Goal: Find specific page/section: Find specific page/section

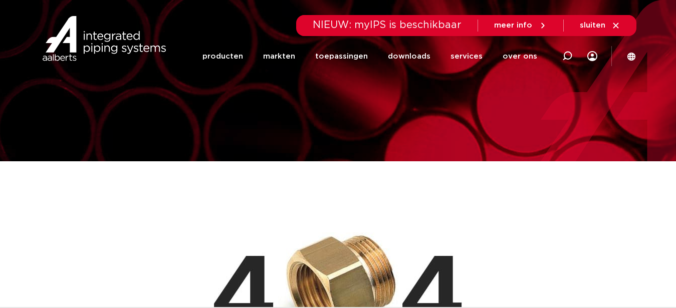
click at [494, 179] on h1 "Pagina niet gevonden" at bounding box center [338, 182] width 586 height 32
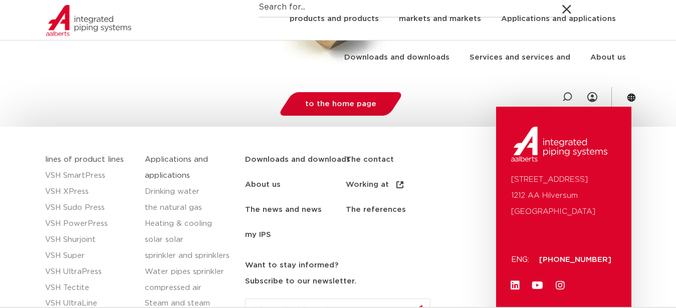
scroll to position [307, 0]
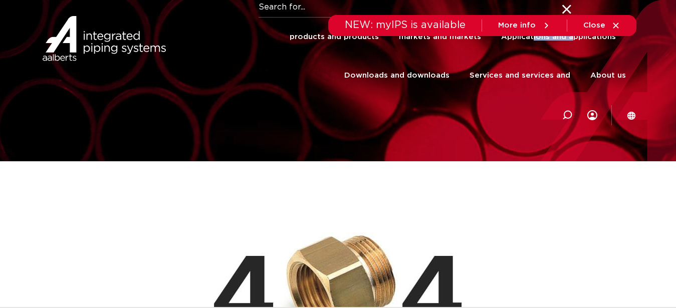
click at [290, 40] on link "products and products" at bounding box center [334, 37] width 89 height 39
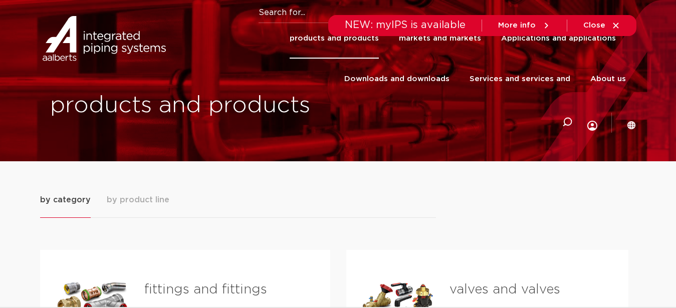
click at [611, 76] on link "About us" at bounding box center [608, 79] width 36 height 41
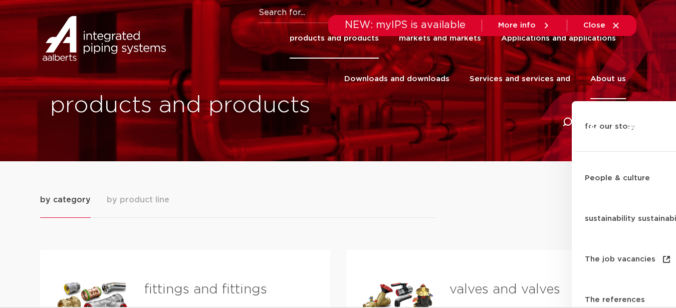
click at [500, 115] on div "Zoeken NEW: myIPS is available More info Close products and products markets an…" at bounding box center [402, 64] width 465 height 128
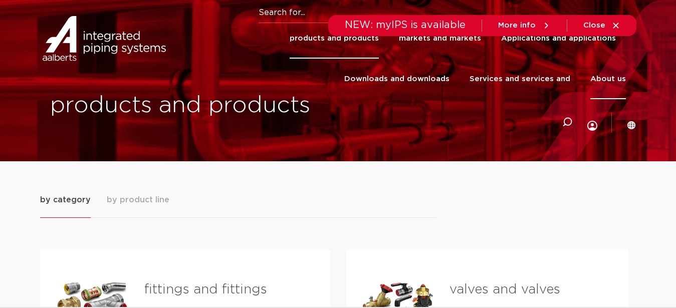
click at [600, 81] on link "About us" at bounding box center [608, 79] width 36 height 41
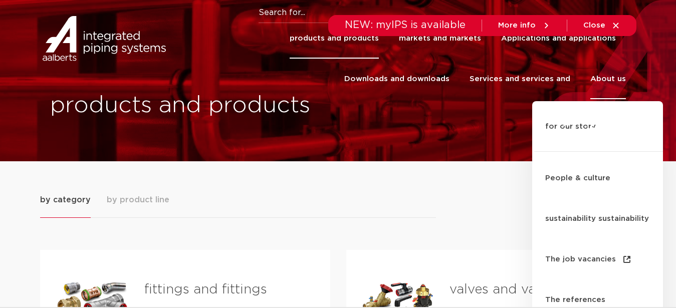
click at [600, 81] on link "About us" at bounding box center [608, 79] width 36 height 41
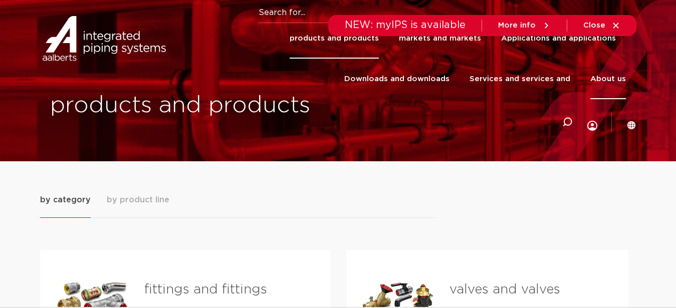
click at [602, 78] on link "About us" at bounding box center [608, 79] width 36 height 41
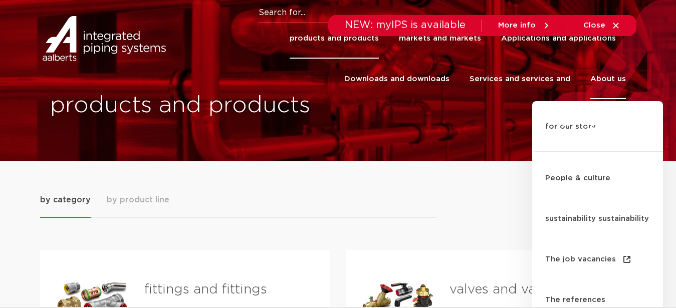
click at [602, 78] on link "About us" at bounding box center [608, 79] width 36 height 41
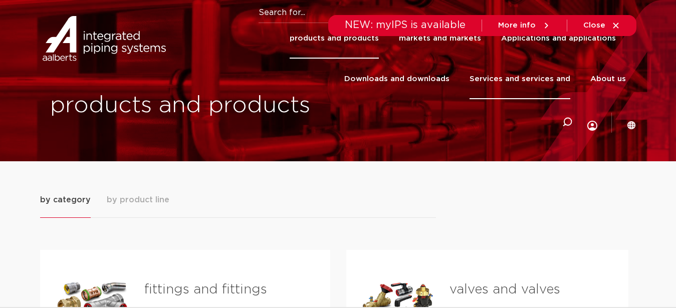
click at [529, 83] on link "Services and services and" at bounding box center [519, 79] width 101 height 41
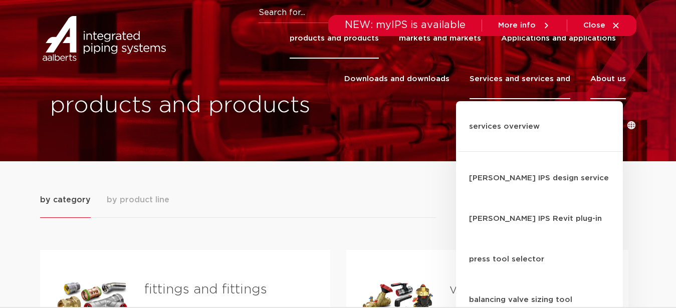
click at [600, 81] on link "About us" at bounding box center [608, 79] width 36 height 41
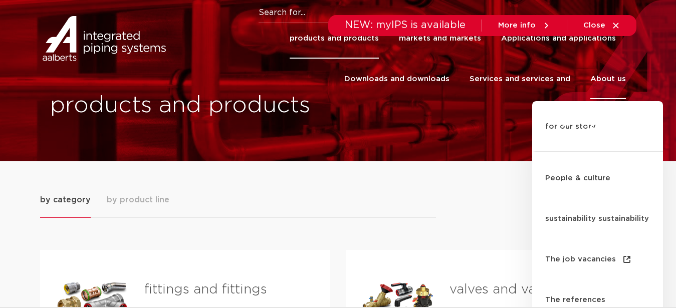
click at [583, 117] on div at bounding box center [567, 122] width 40 height 41
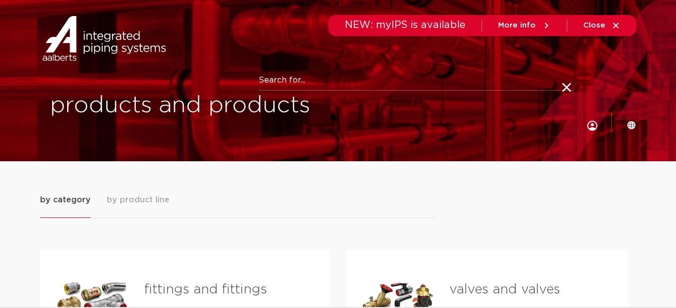
click at [407, 82] on input "Zoeken" at bounding box center [415, 81] width 315 height 20
click at [631, 121] on icon at bounding box center [631, 125] width 9 height 9
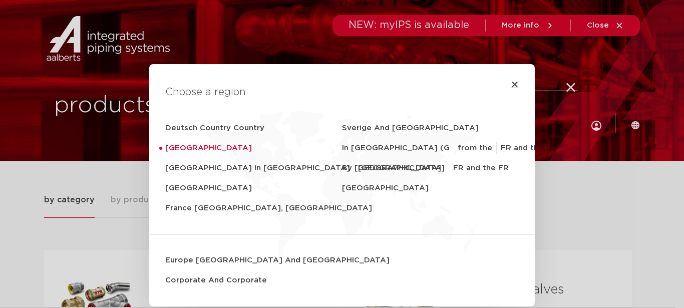
click at [511, 86] on icon "Close" at bounding box center [515, 84] width 8 height 8
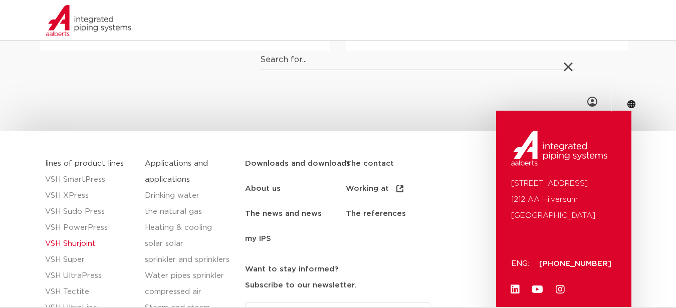
scroll to position [640, 0]
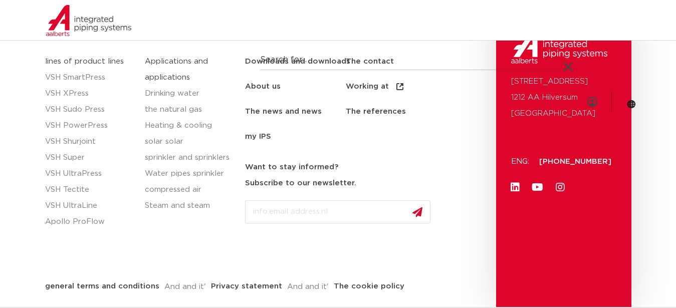
click at [259, 84] on div "Zoeken NEW: myIPS is available More info Close products and products markets an…" at bounding box center [402, 61] width 465 height 122
click at [260, 86] on div "Zoeken NEW: myIPS is available More info Close products and products markets an…" at bounding box center [402, 61] width 465 height 122
click at [261, 86] on div "Zoeken NEW: myIPS is available More info Close products and products markets an…" at bounding box center [402, 61] width 465 height 122
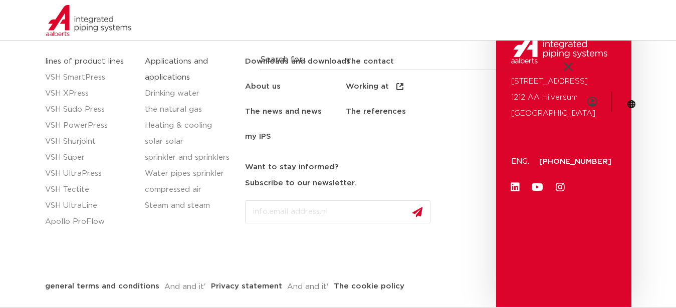
click at [261, 86] on div "Zoeken NEW: myIPS is available More info Close products and products markets an…" at bounding box center [402, 61] width 465 height 122
click at [266, 86] on div "Zoeken NEW: myIPS is available More info Close products and products markets an…" at bounding box center [402, 61] width 465 height 122
click at [266, 85] on div "Zoeken NEW: myIPS is available More info Close products and products markets an…" at bounding box center [402, 61] width 465 height 122
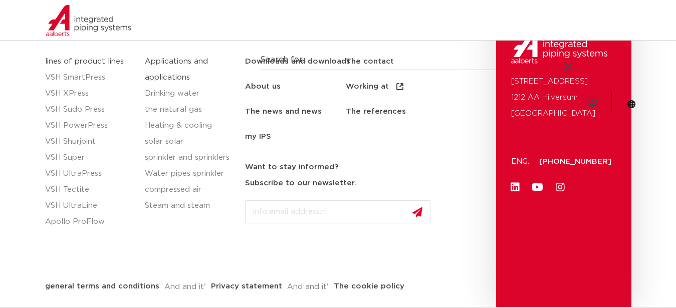
click at [266, 85] on div "Zoeken NEW: myIPS is available More info Close products and products markets an…" at bounding box center [402, 61] width 465 height 122
